Goal: Register for event/course

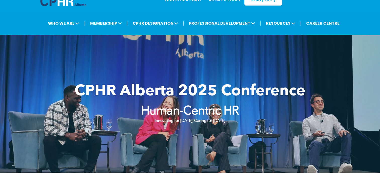
scroll to position [36, 0]
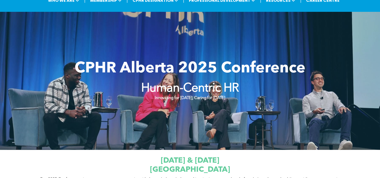
click at [202, 58] on div "CPHR Alberta 2025 Conference Human-Centric HR Innovating for [DATE], Caring for…" at bounding box center [189, 80] width 301 height 52
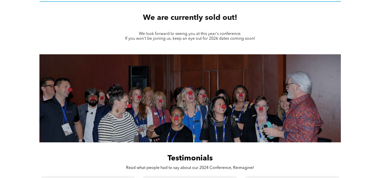
scroll to position [270, 0]
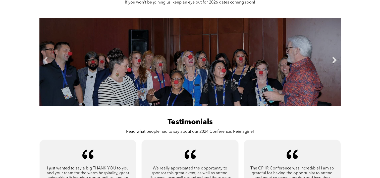
click at [332, 57] on link "Next" at bounding box center [334, 60] width 8 height 8
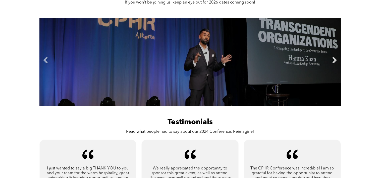
click at [332, 57] on link "Next" at bounding box center [334, 60] width 8 height 8
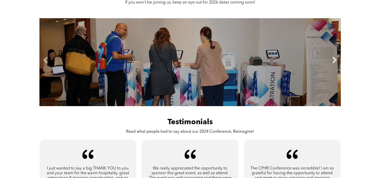
click at [332, 57] on link "Next" at bounding box center [334, 60] width 8 height 8
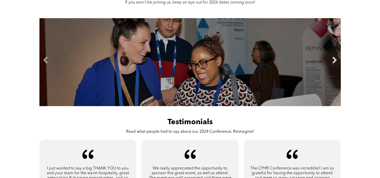
click at [332, 57] on link "Next" at bounding box center [334, 60] width 8 height 8
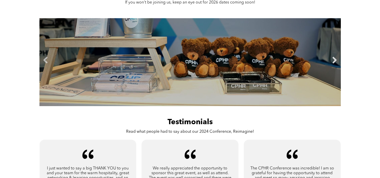
click at [332, 57] on link "Next" at bounding box center [334, 60] width 8 height 8
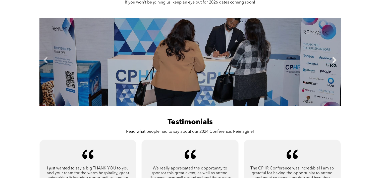
click at [332, 57] on link "Next" at bounding box center [334, 60] width 8 height 8
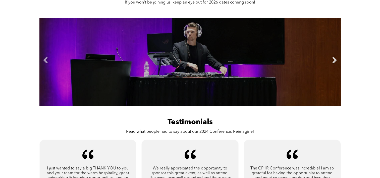
click at [332, 57] on link "Next" at bounding box center [334, 60] width 8 height 8
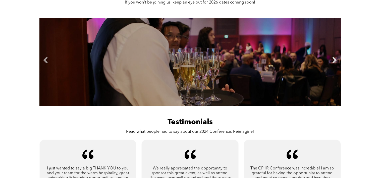
click at [332, 57] on link "Next" at bounding box center [334, 60] width 8 height 8
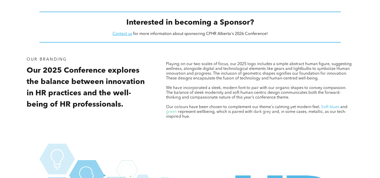
scroll to position [490, 0]
